Goal: Task Accomplishment & Management: Manage account settings

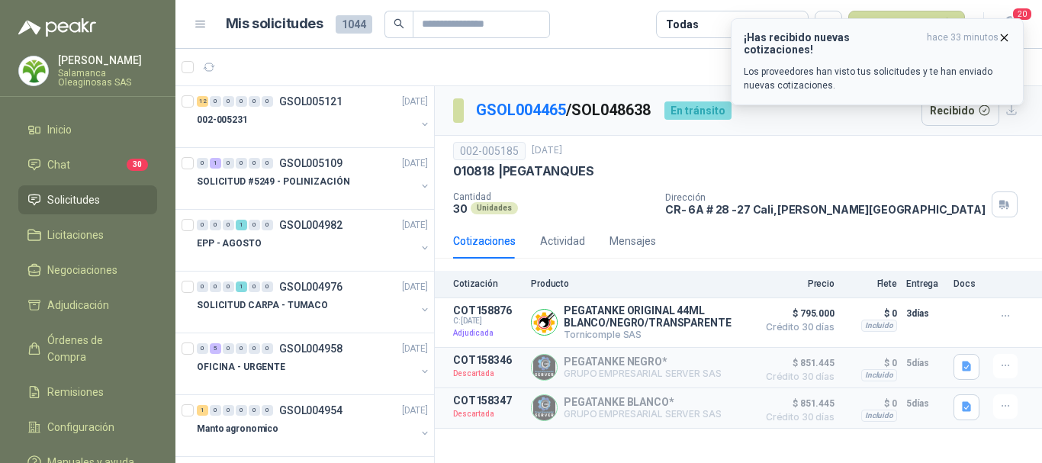
scroll to position [1678, 0]
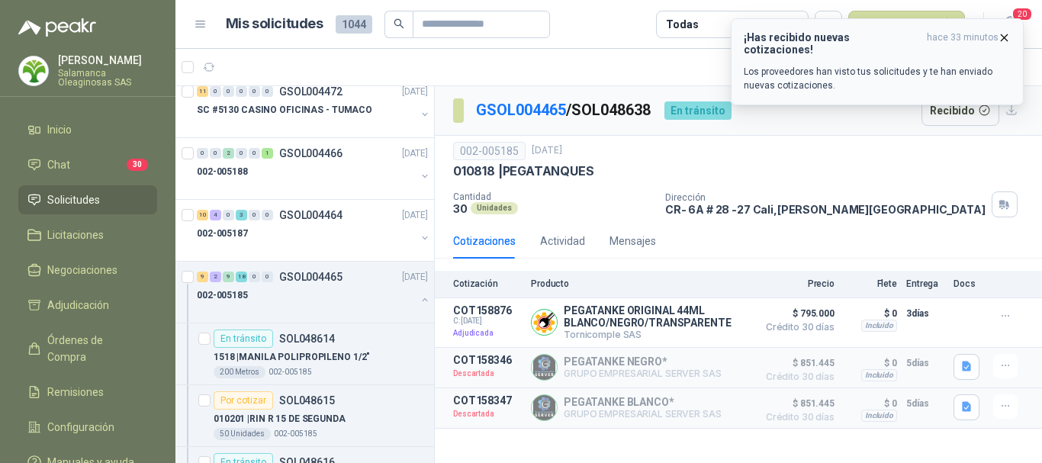
click at [1005, 35] on icon "button" at bounding box center [1003, 37] width 13 height 13
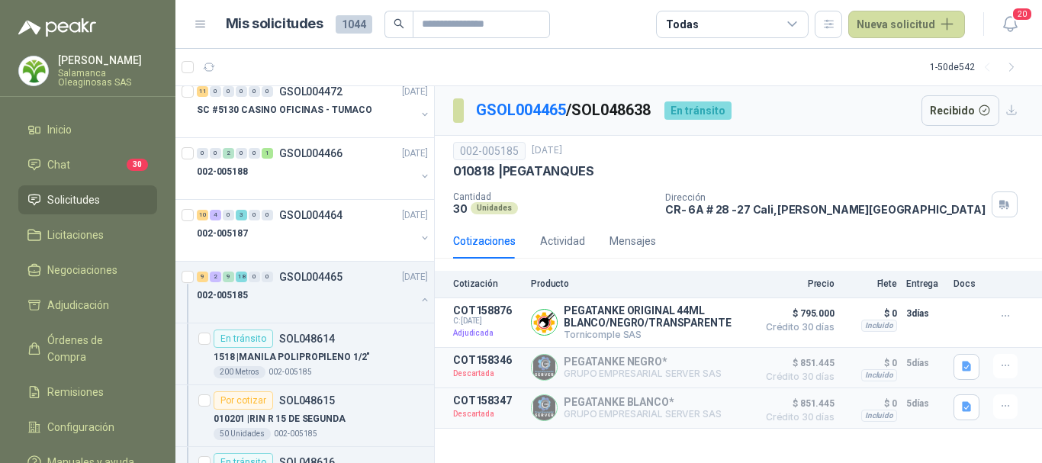
click at [85, 205] on span "Solicitudes" at bounding box center [73, 199] width 53 height 17
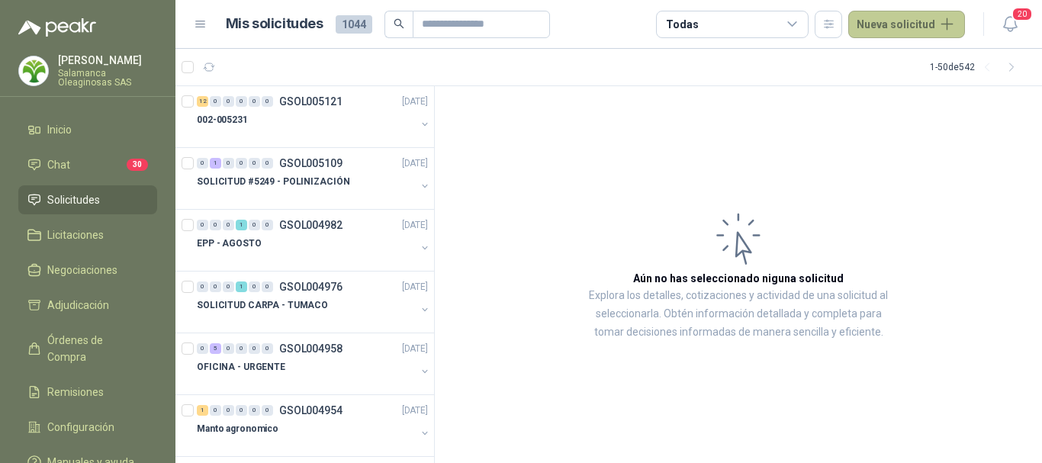
click at [927, 23] on button "Nueva solicitud" at bounding box center [906, 24] width 117 height 27
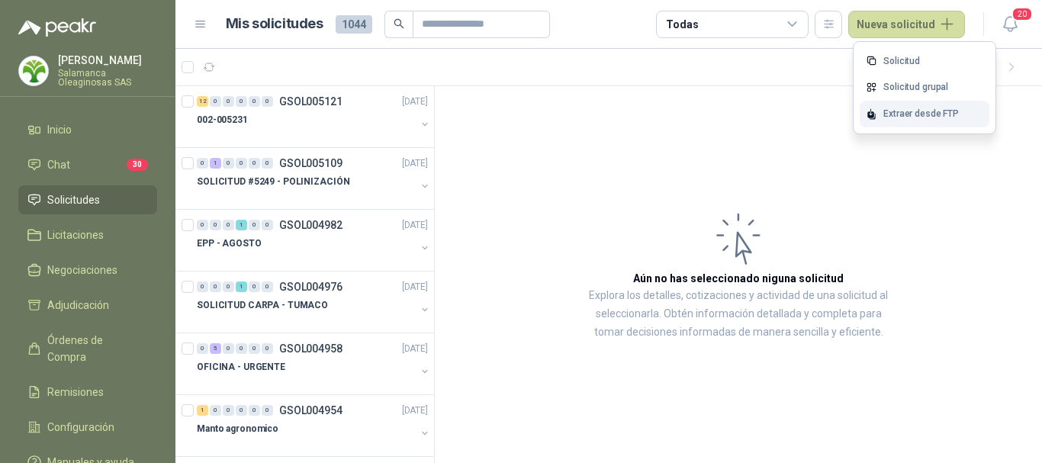
click at [900, 114] on div "Extraer desde FTP" at bounding box center [924, 114] width 130 height 27
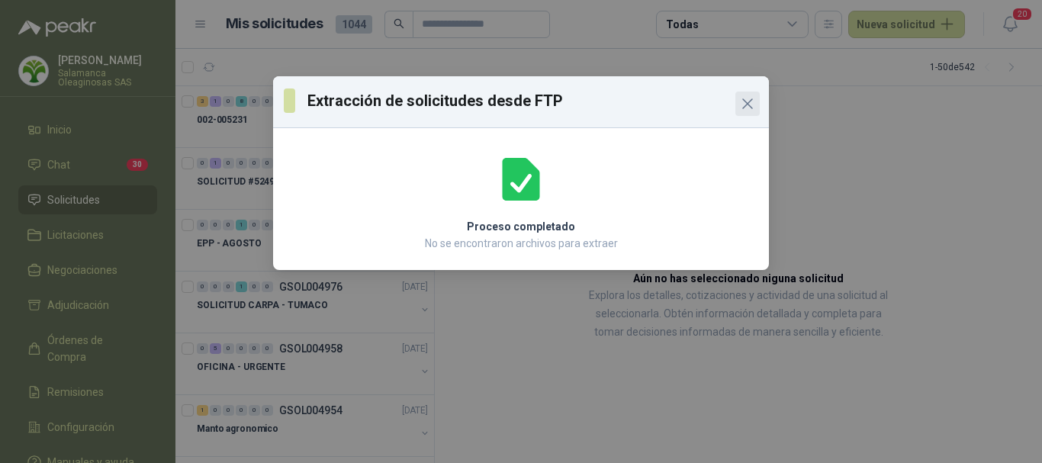
click at [750, 103] on icon "Close" at bounding box center [747, 104] width 18 height 18
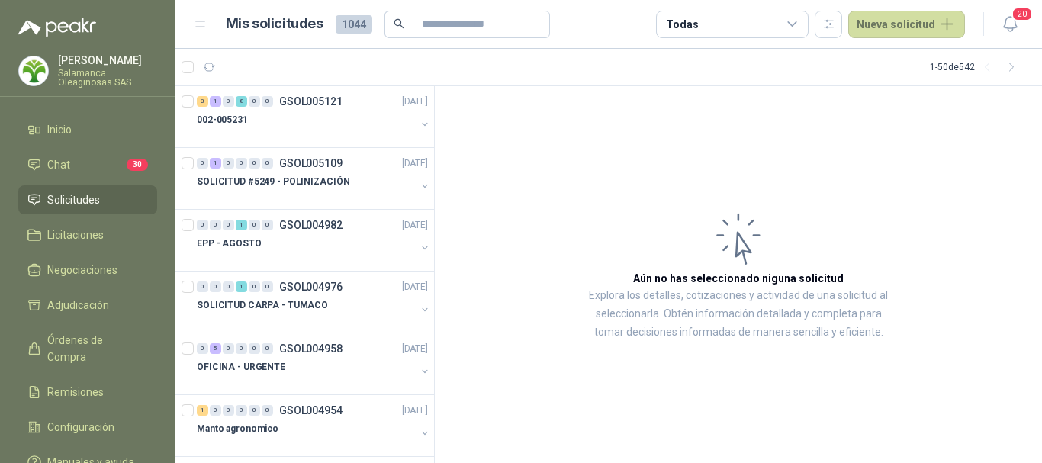
click at [89, 199] on span "Solicitudes" at bounding box center [73, 199] width 53 height 17
click at [102, 198] on li "Solicitudes" at bounding box center [87, 199] width 120 height 17
click at [943, 21] on button "Nueva solicitud" at bounding box center [906, 24] width 117 height 27
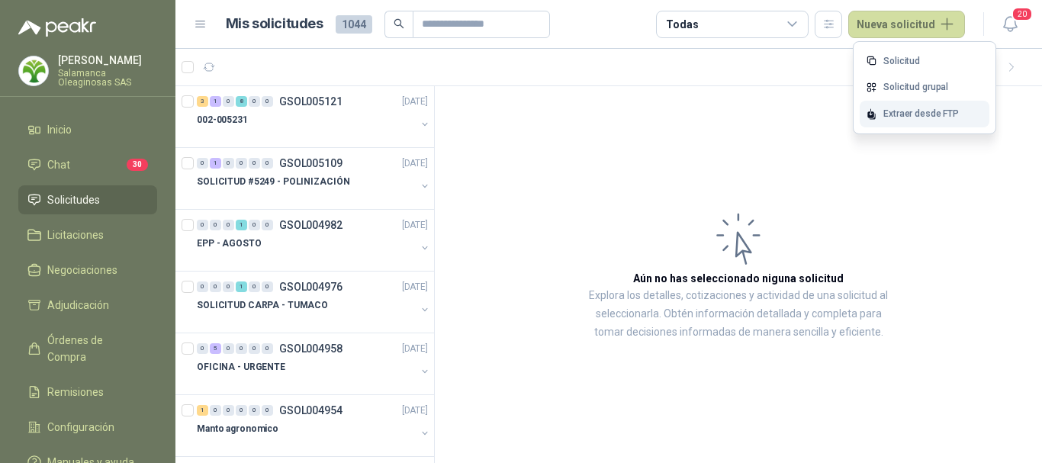
click at [932, 109] on div "Extraer desde FTP" at bounding box center [924, 114] width 130 height 27
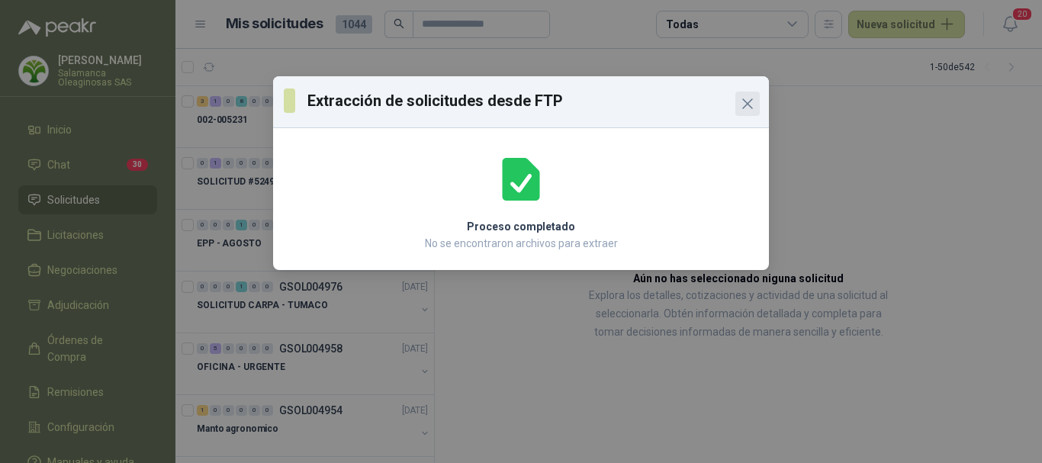
click at [753, 104] on icon "Close" at bounding box center [747, 104] width 18 height 18
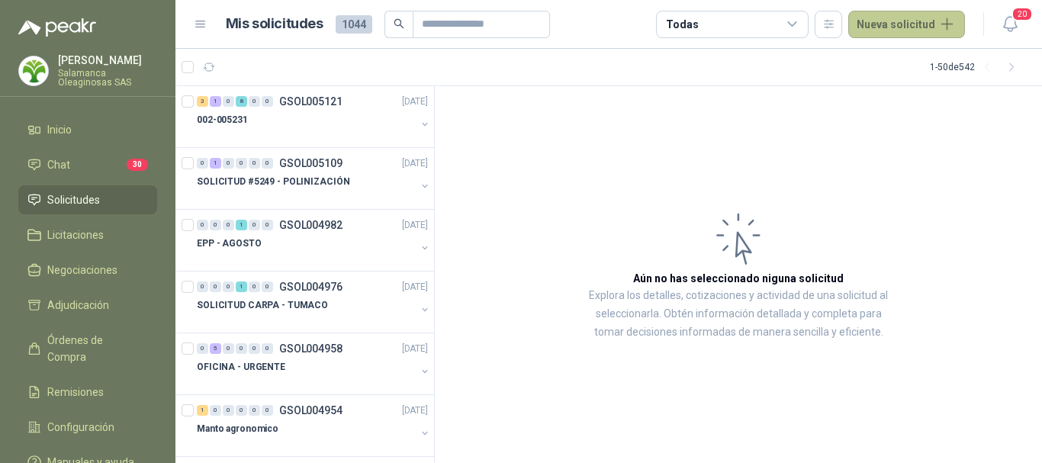
click at [914, 24] on button "Nueva solicitud" at bounding box center [906, 24] width 117 height 27
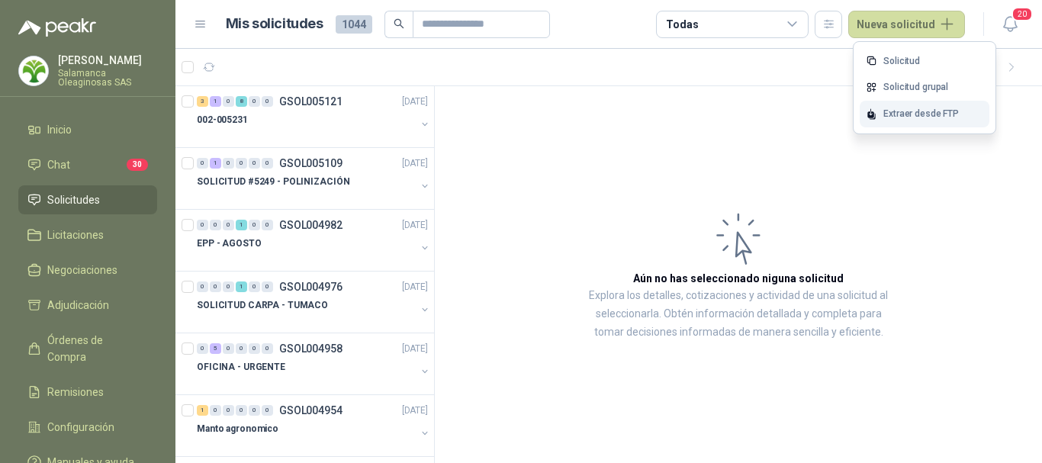
click at [905, 111] on div "Extraer desde FTP" at bounding box center [924, 114] width 130 height 27
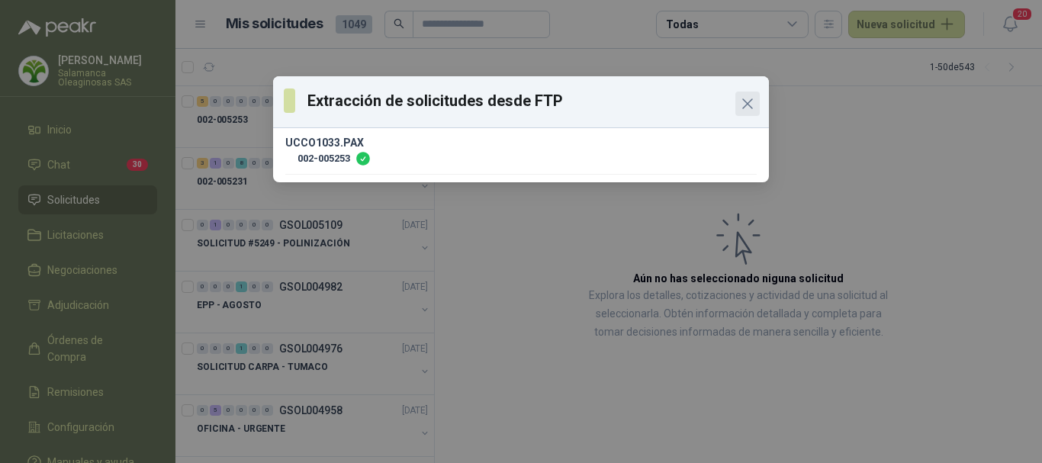
click at [757, 101] on span "Close" at bounding box center [747, 104] width 24 height 18
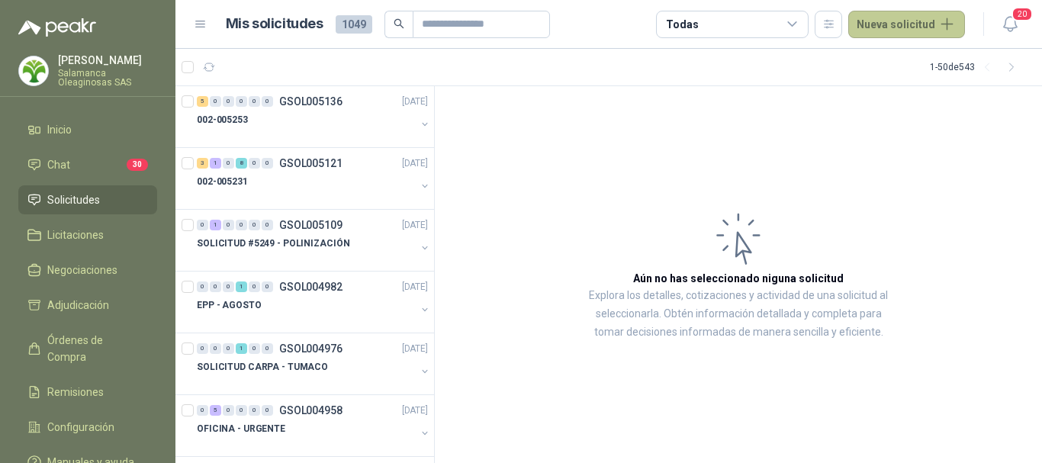
click at [938, 24] on button "Nueva solicitud" at bounding box center [906, 24] width 117 height 27
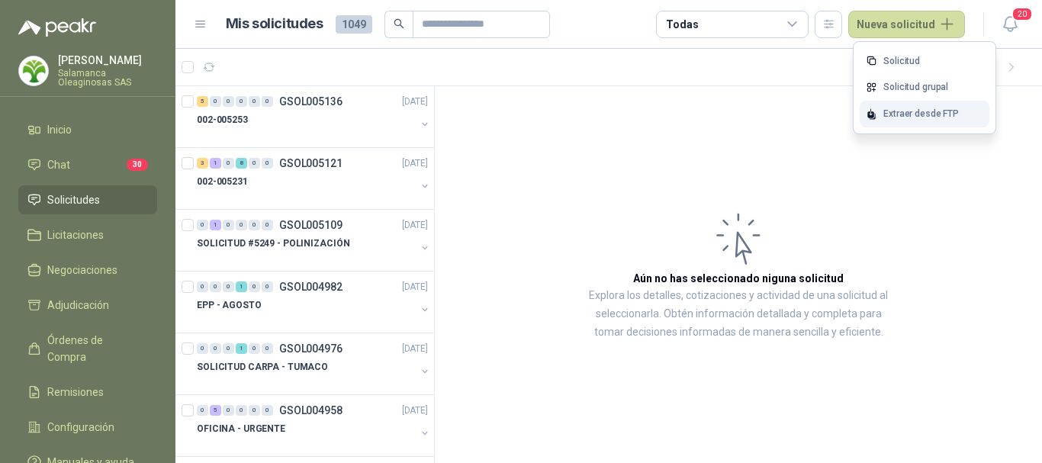
click at [923, 113] on div "Extraer desde FTP" at bounding box center [924, 114] width 130 height 27
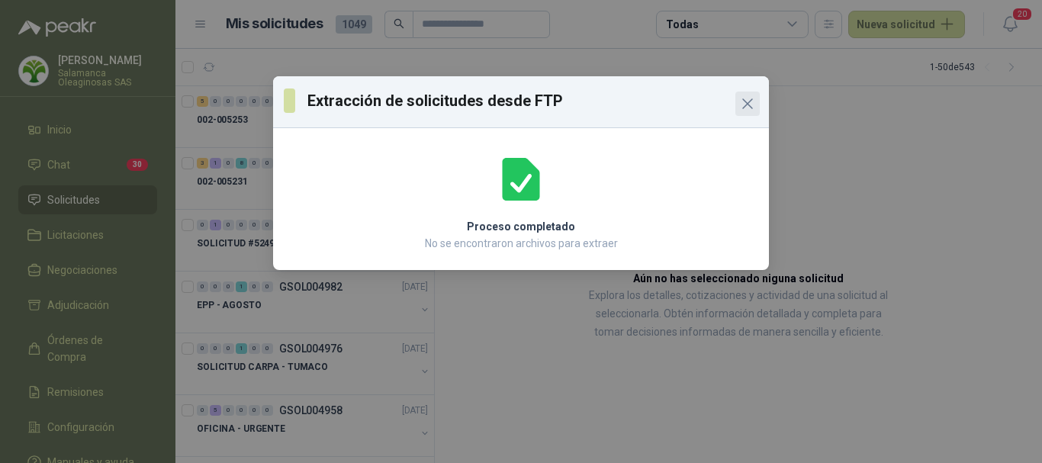
click at [750, 105] on icon "Close" at bounding box center [747, 103] width 9 height 9
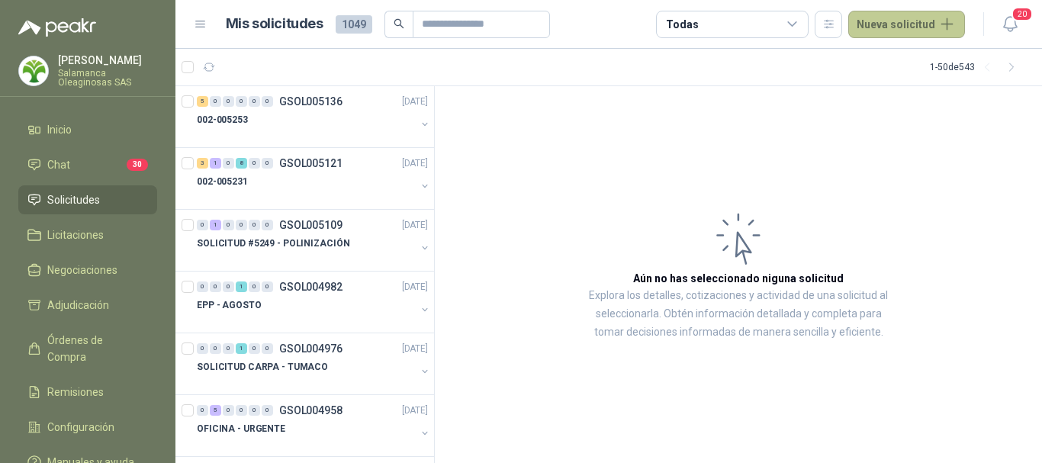
click at [911, 29] on button "Nueva solicitud" at bounding box center [906, 24] width 117 height 27
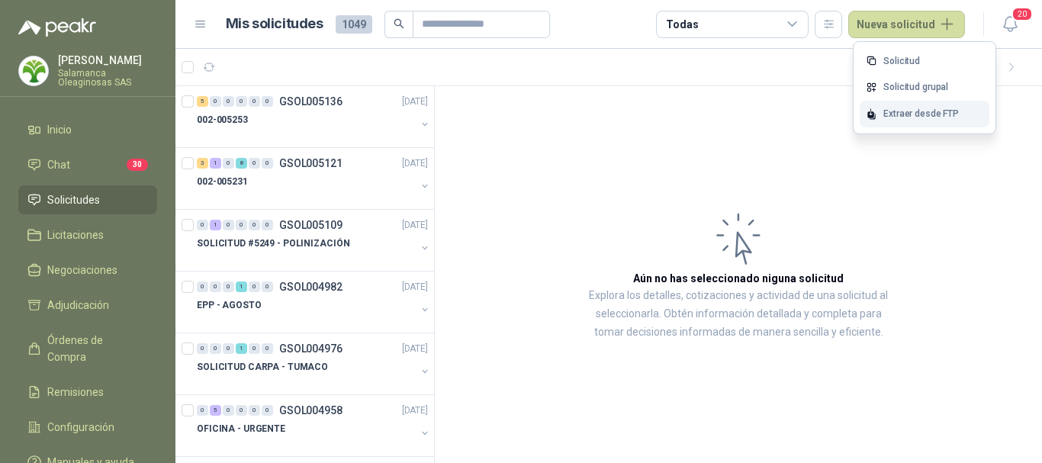
click at [893, 111] on div "Extraer desde FTP" at bounding box center [924, 114] width 130 height 27
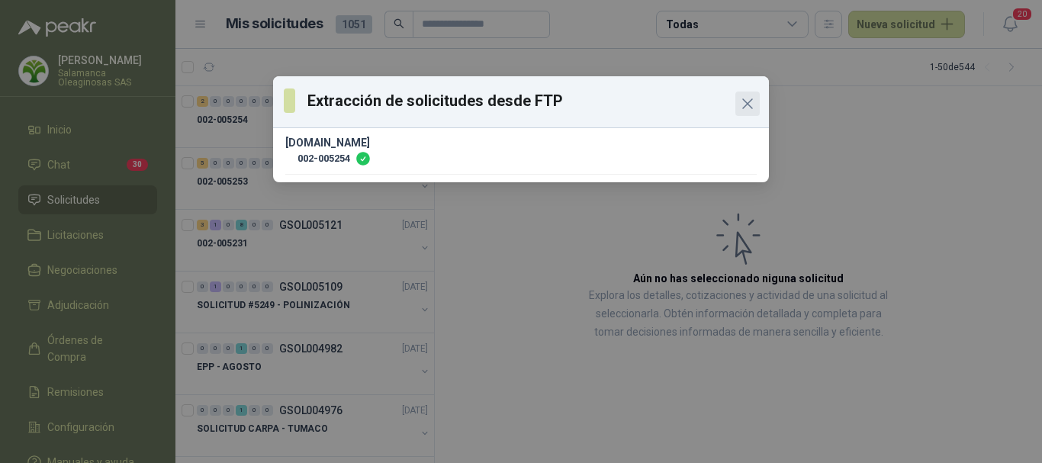
click at [740, 103] on icon "Close" at bounding box center [747, 104] width 18 height 18
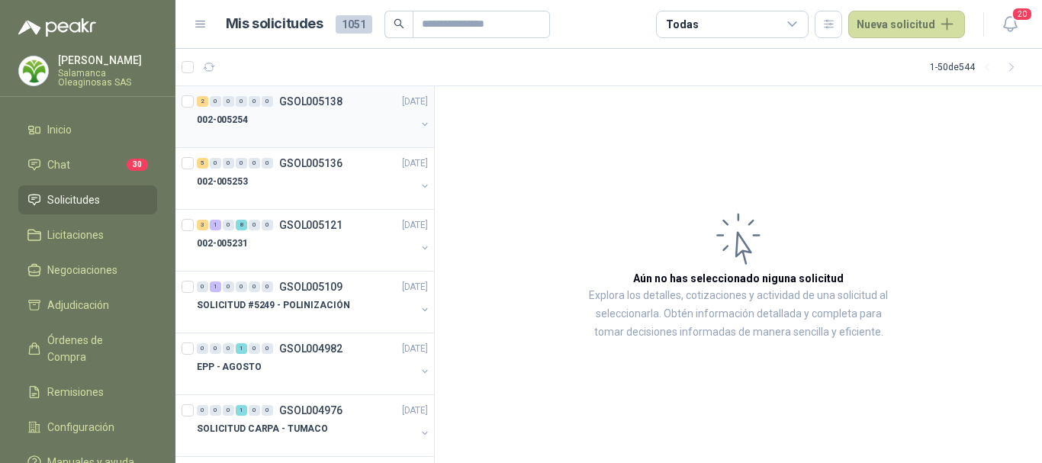
click at [313, 125] on div "002-005254" at bounding box center [306, 120] width 219 height 18
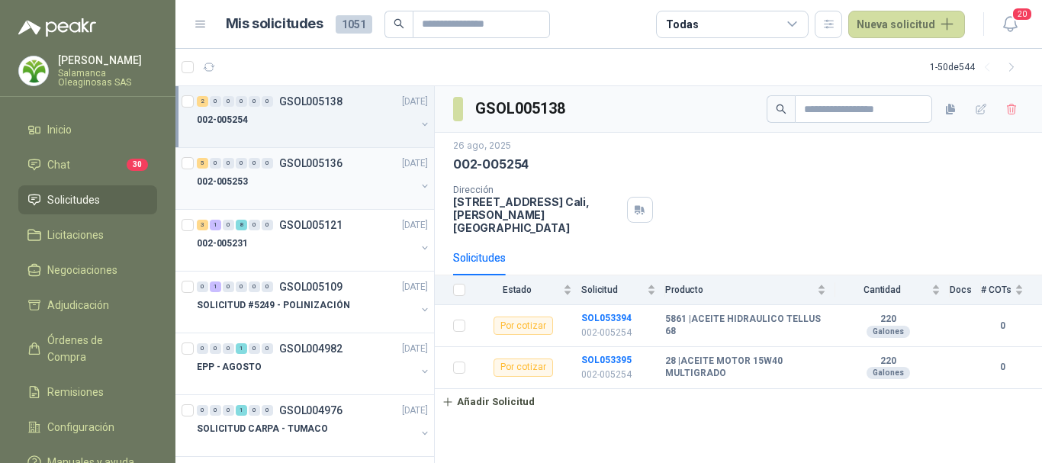
click at [323, 192] on div at bounding box center [306, 197] width 219 height 12
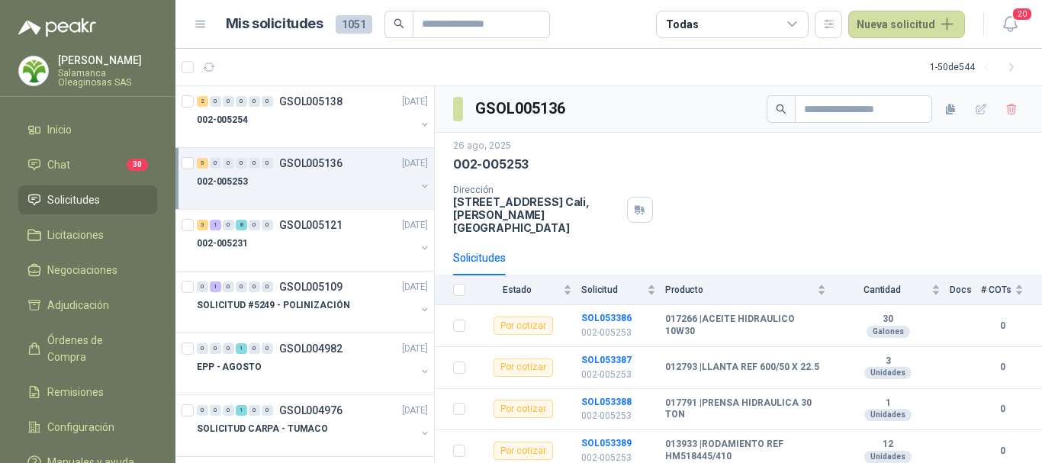
click at [495, 201] on p "[STREET_ADDRESS][PERSON_NAME]" at bounding box center [537, 214] width 168 height 39
click at [975, 107] on icon "button" at bounding box center [981, 109] width 13 height 13
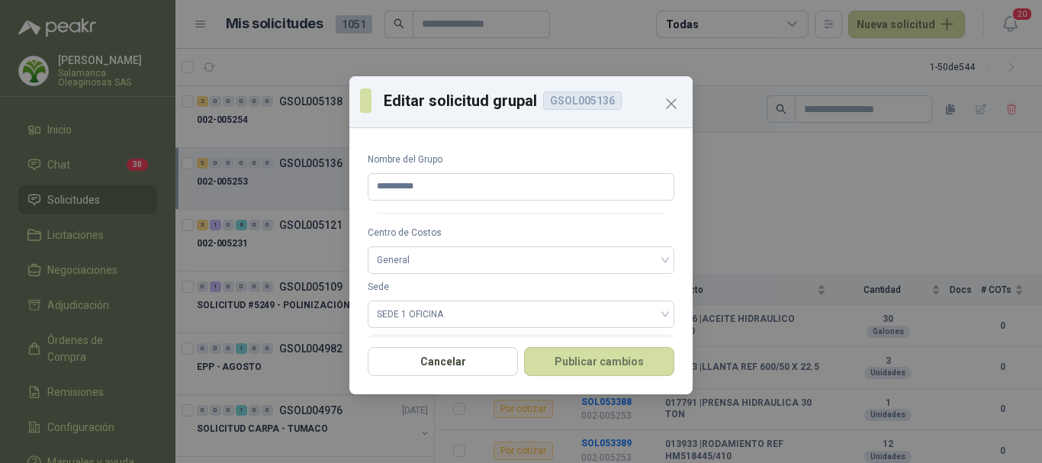
scroll to position [60, 0]
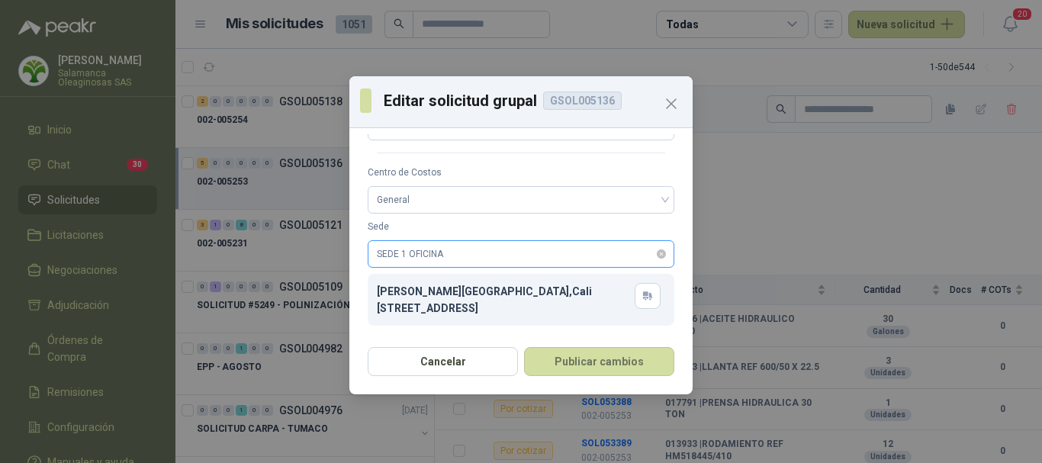
click at [504, 259] on span "SEDE 1 OFICINA" at bounding box center [521, 254] width 288 height 23
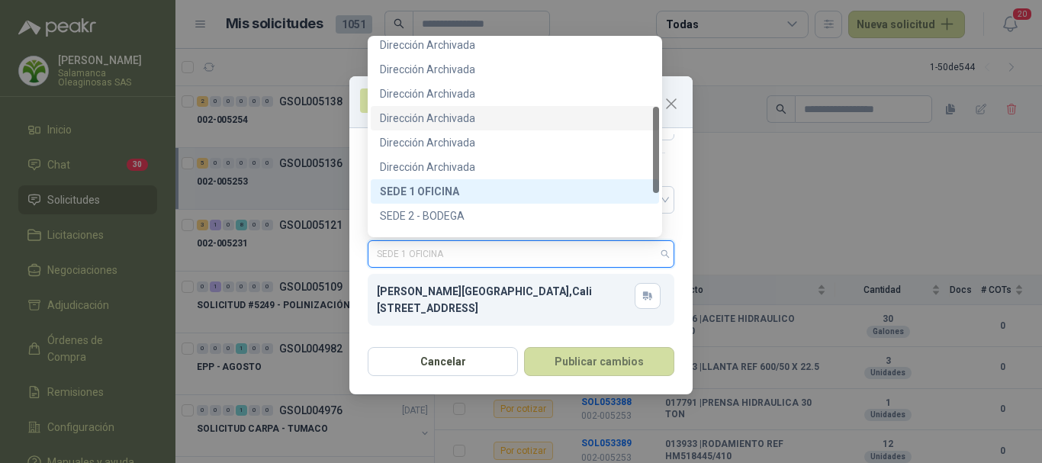
scroll to position [229, 0]
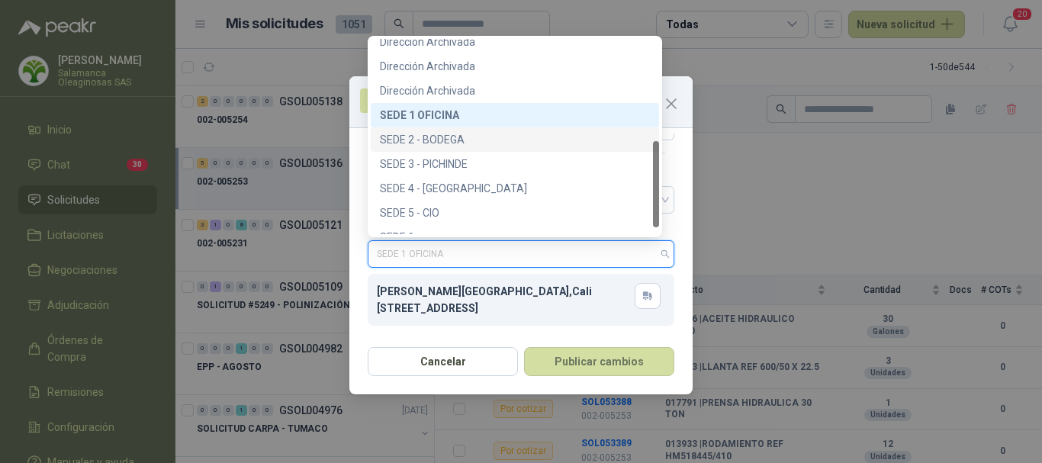
click at [474, 137] on div "SEDE 2 - BODEGA" at bounding box center [515, 139] width 270 height 17
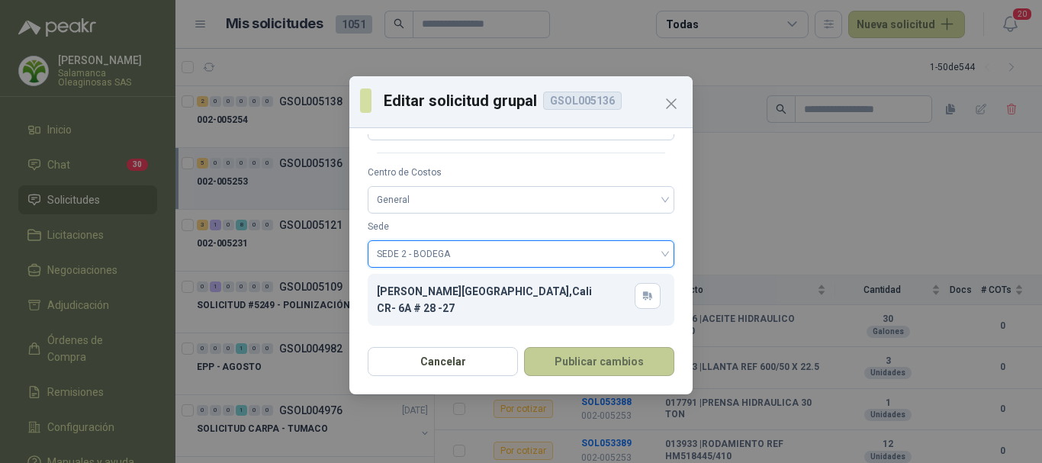
click at [624, 365] on button "Publicar cambios" at bounding box center [599, 361] width 150 height 29
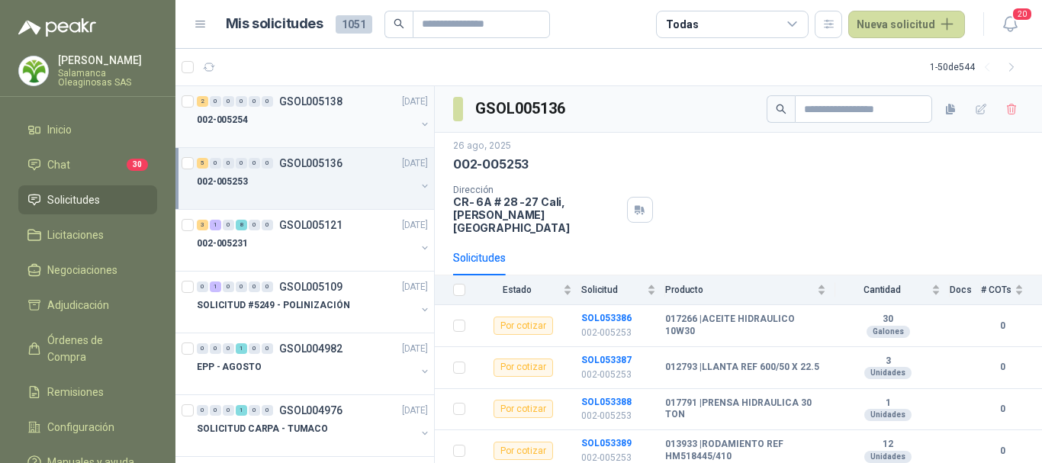
click at [332, 124] on div "002-005254" at bounding box center [306, 120] width 219 height 18
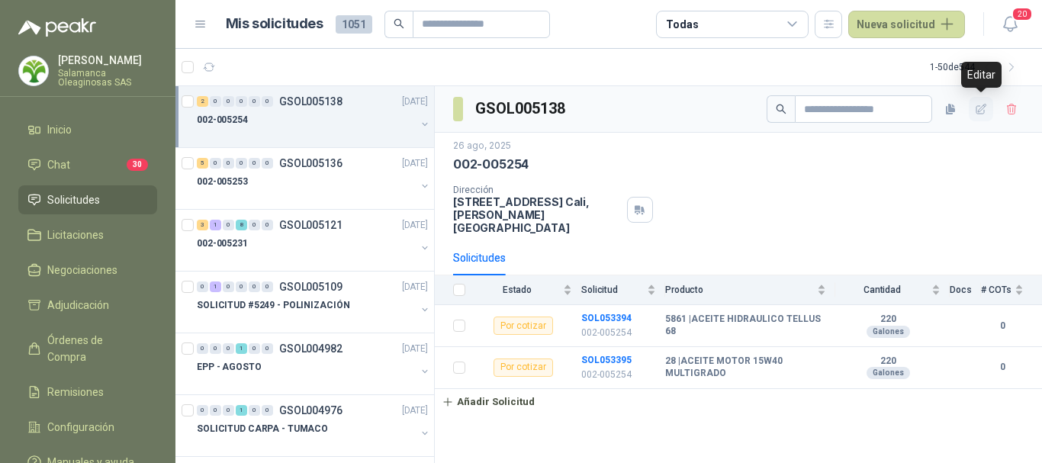
click at [975, 108] on icon "button" at bounding box center [981, 109] width 13 height 13
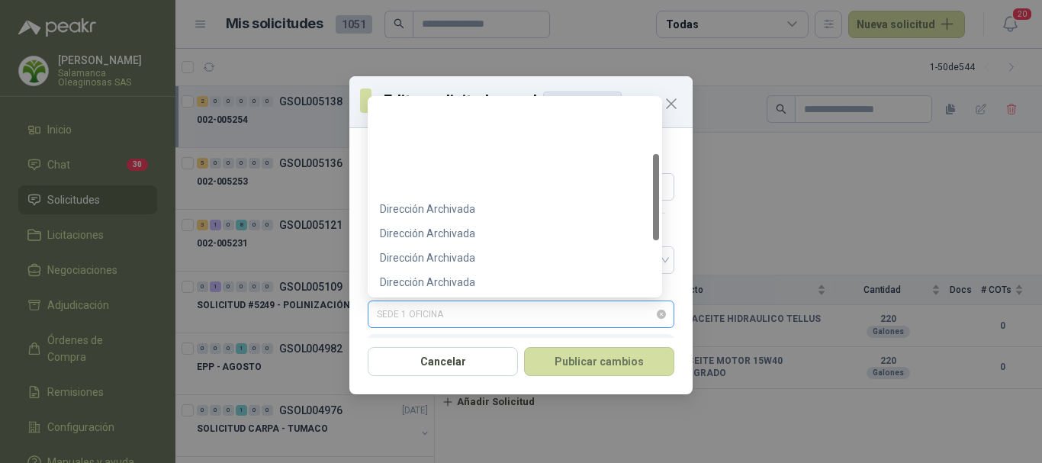
click at [455, 310] on span "SEDE 1 OFICINA" at bounding box center [521, 314] width 288 height 23
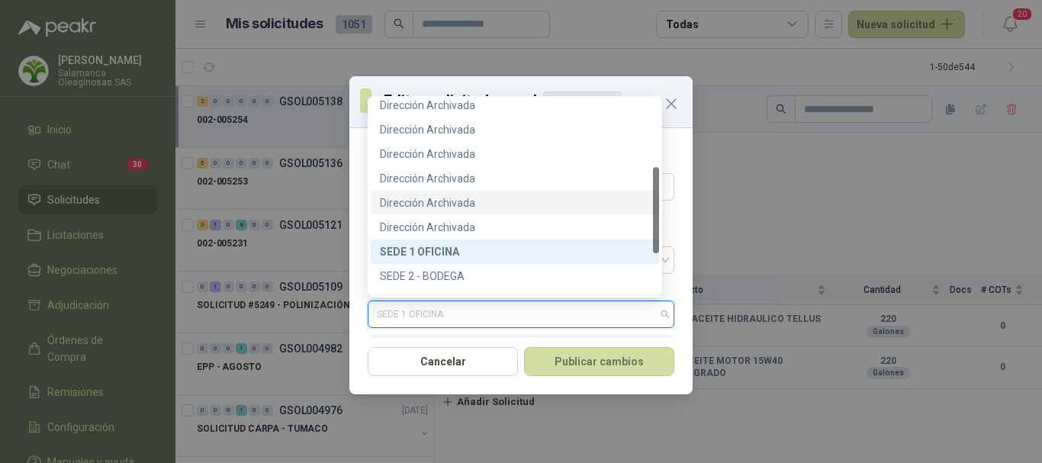
scroll to position [229, 0]
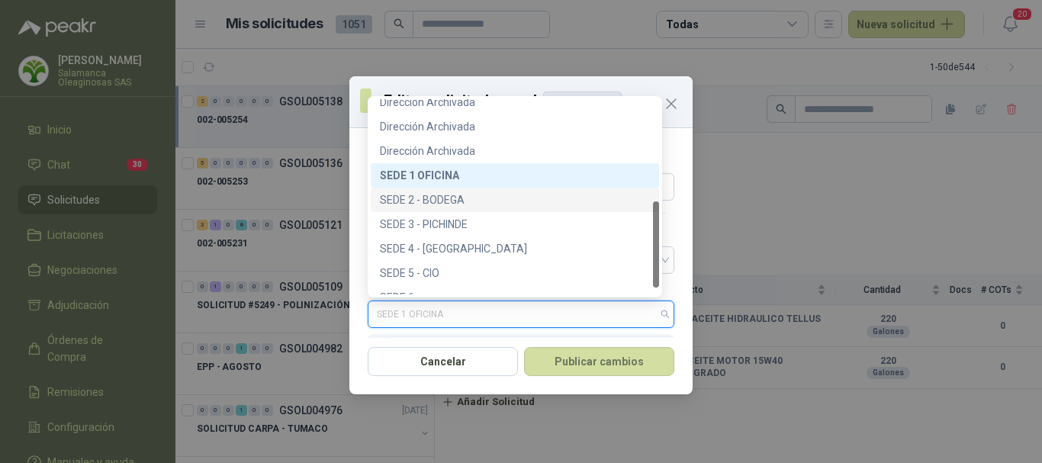
click at [466, 201] on div "SEDE 2 - BODEGA" at bounding box center [515, 199] width 270 height 17
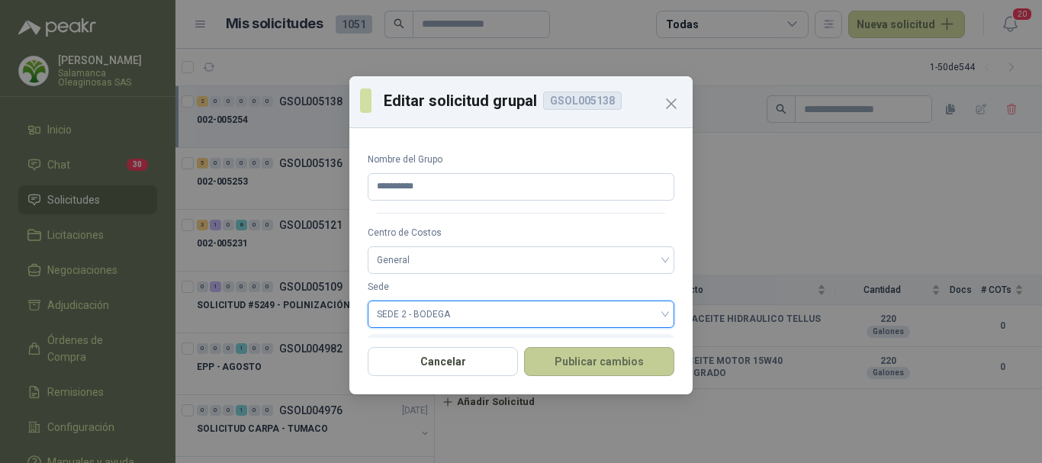
click at [591, 358] on button "Publicar cambios" at bounding box center [599, 361] width 150 height 29
